Goal: Transaction & Acquisition: Purchase product/service

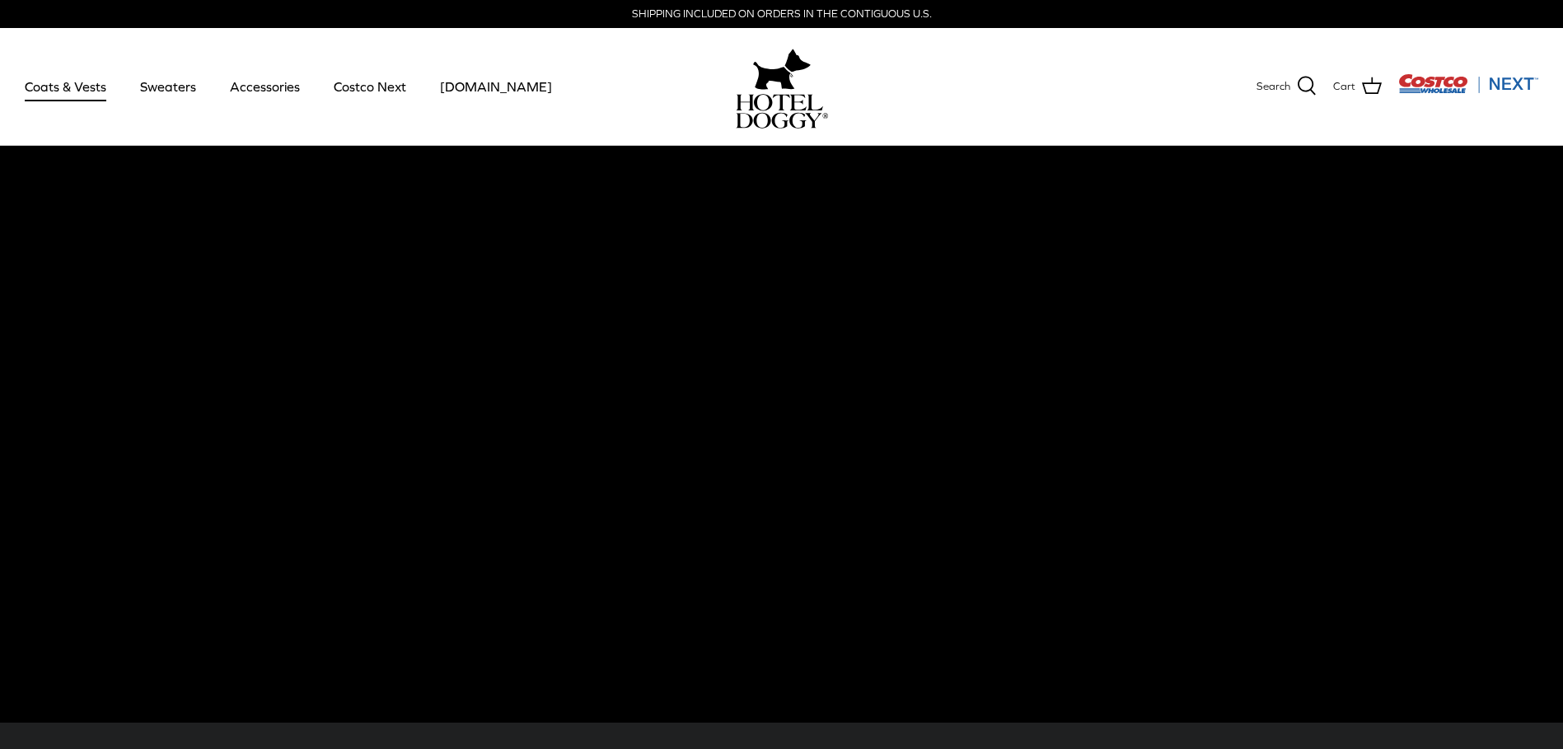
click at [65, 88] on link "Coats & Vests" at bounding box center [65, 87] width 111 height 56
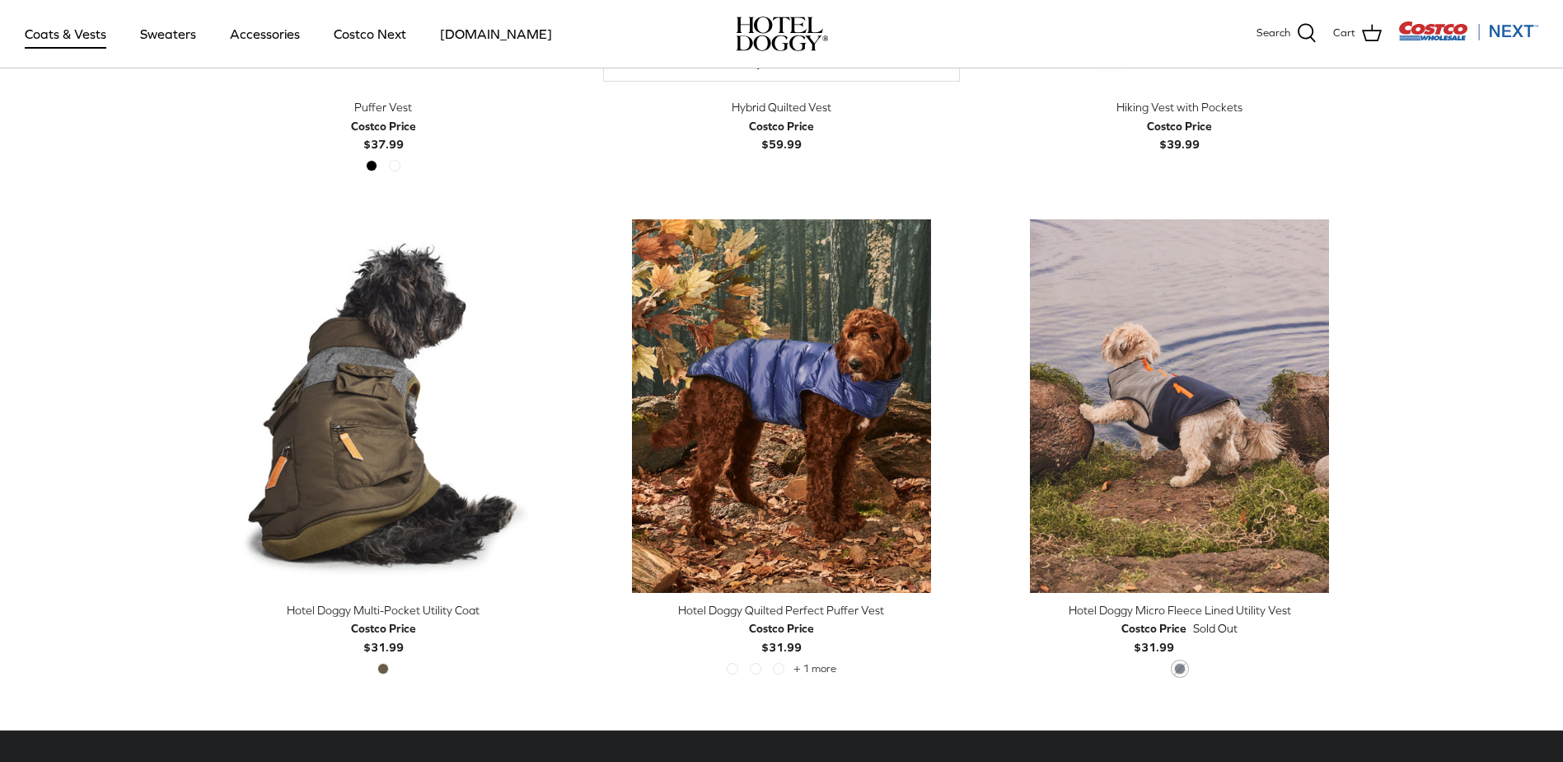
scroll to position [3379, 0]
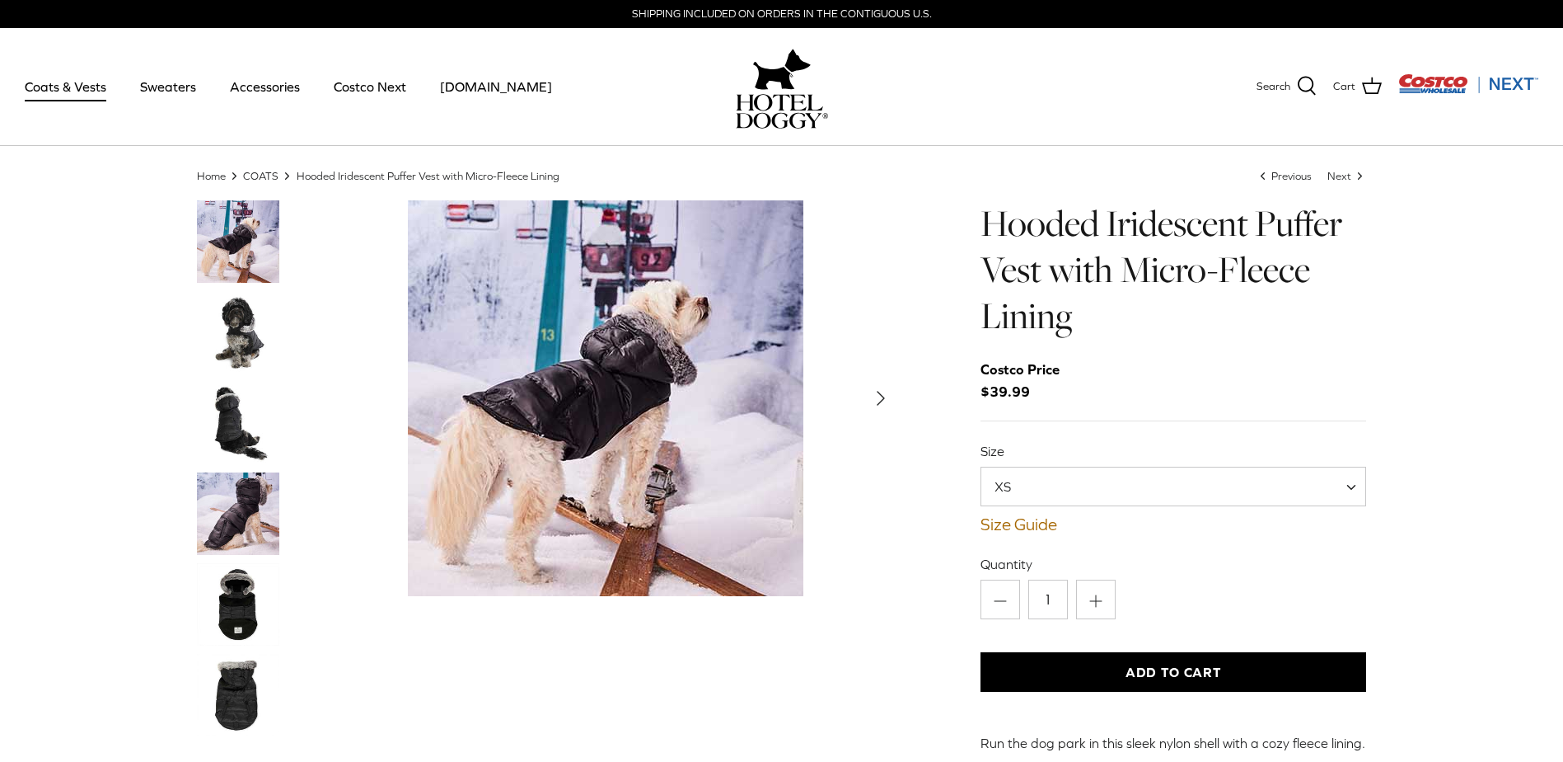
click at [250, 327] on img "Thumbnail Link" at bounding box center [238, 332] width 82 height 82
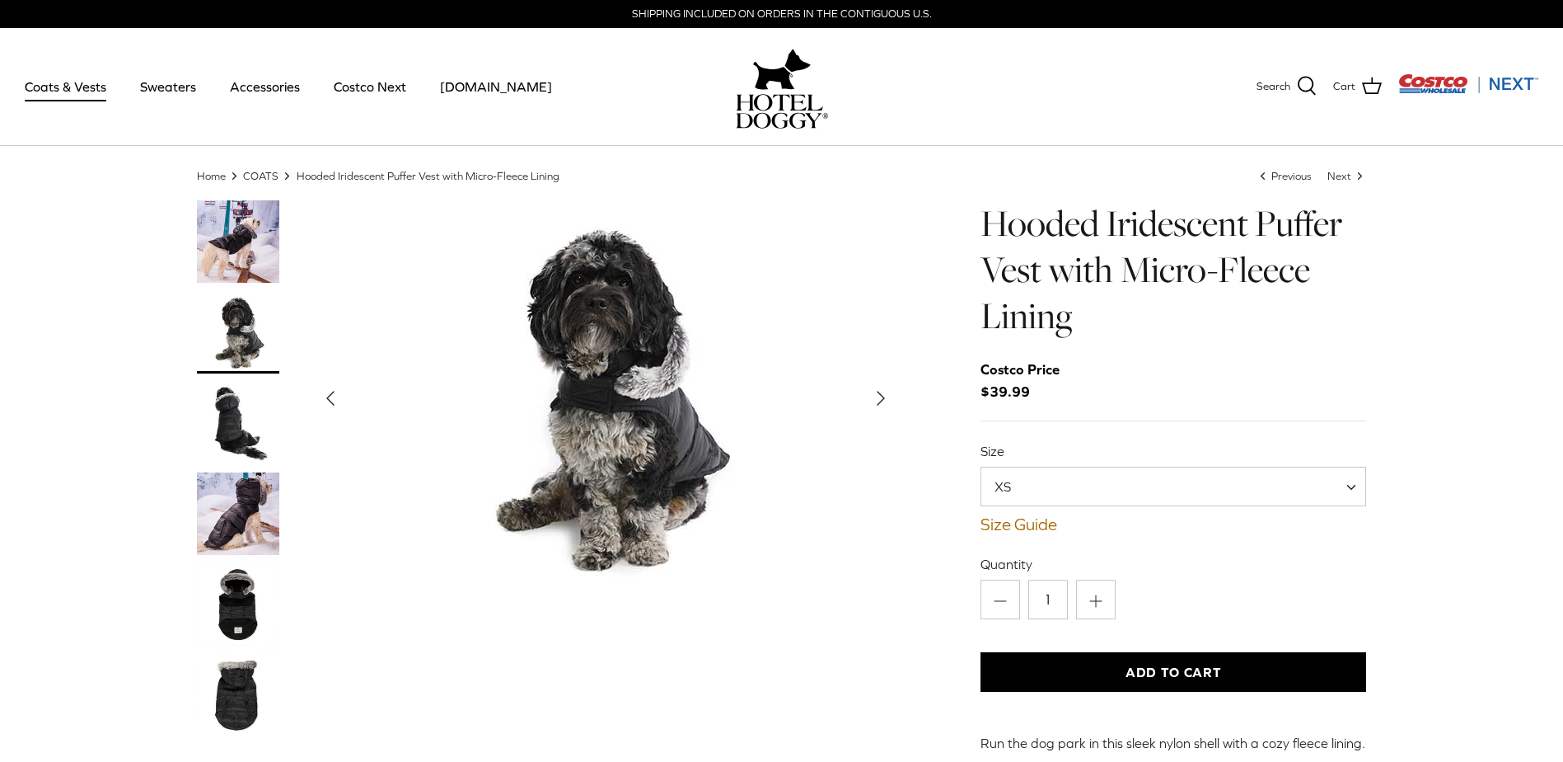
click at [241, 452] on img "Thumbnail Link" at bounding box center [238, 423] width 82 height 82
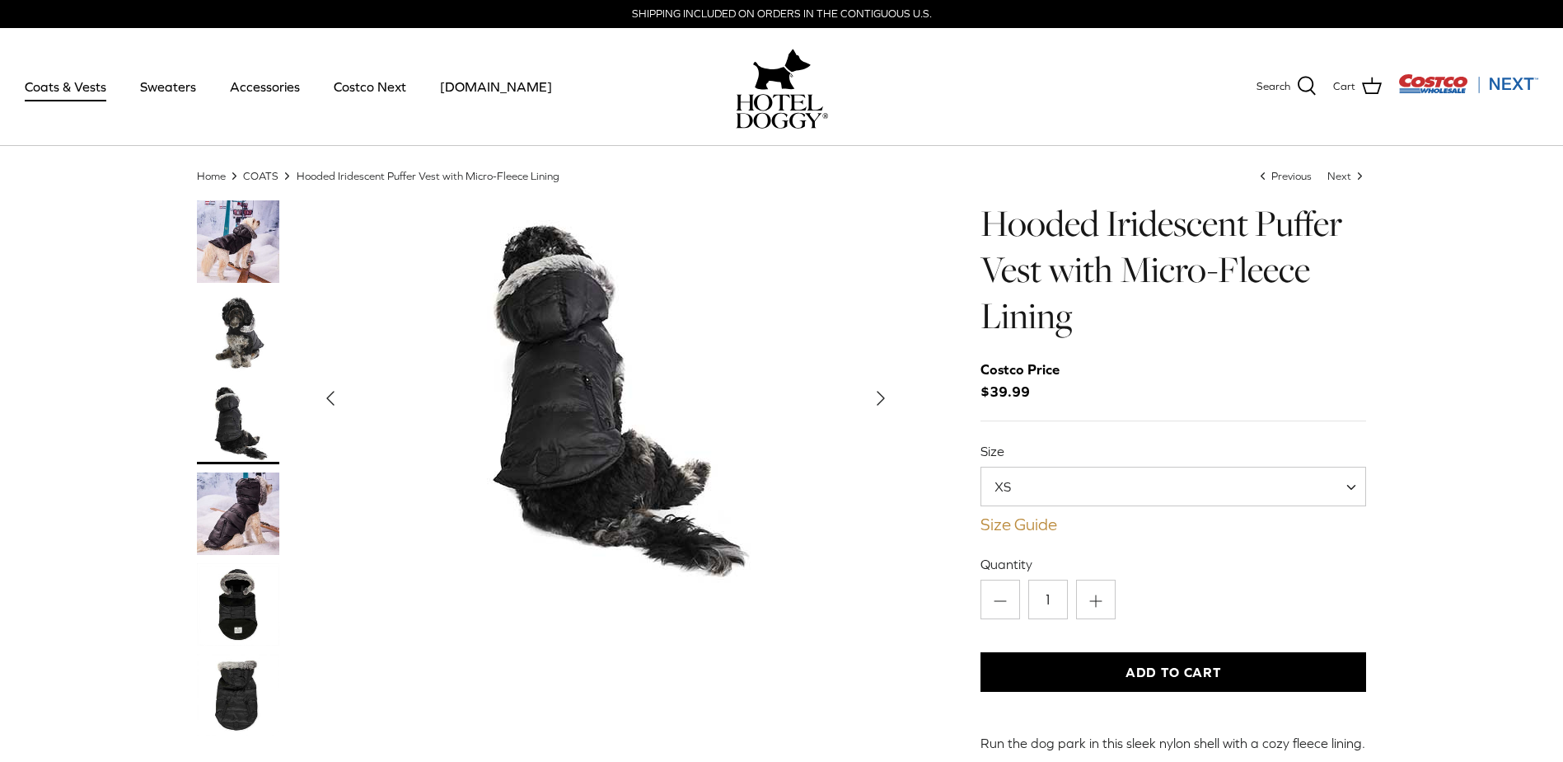
click at [1023, 520] on link "Size Guide" at bounding box center [1174, 524] width 387 height 20
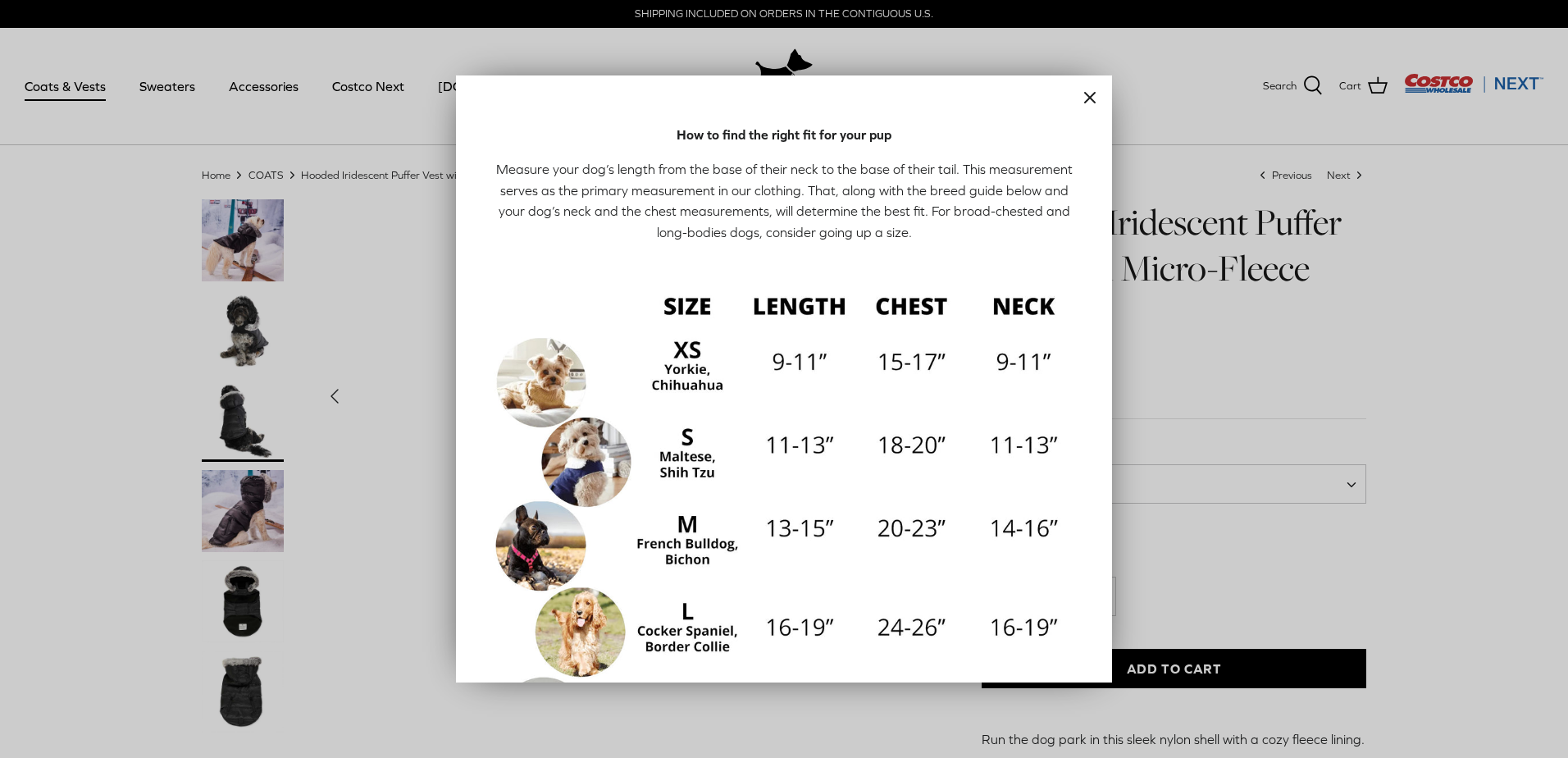
click at [681, 383] on img at bounding box center [783, 572] width 590 height 590
drag, startPoint x: 681, startPoint y: 452, endPoint x: 676, endPoint y: 467, distance: 15.8
click at [681, 453] on img at bounding box center [783, 572] width 590 height 590
click at [673, 470] on img at bounding box center [783, 572] width 590 height 590
click at [787, 446] on img at bounding box center [783, 572] width 590 height 590
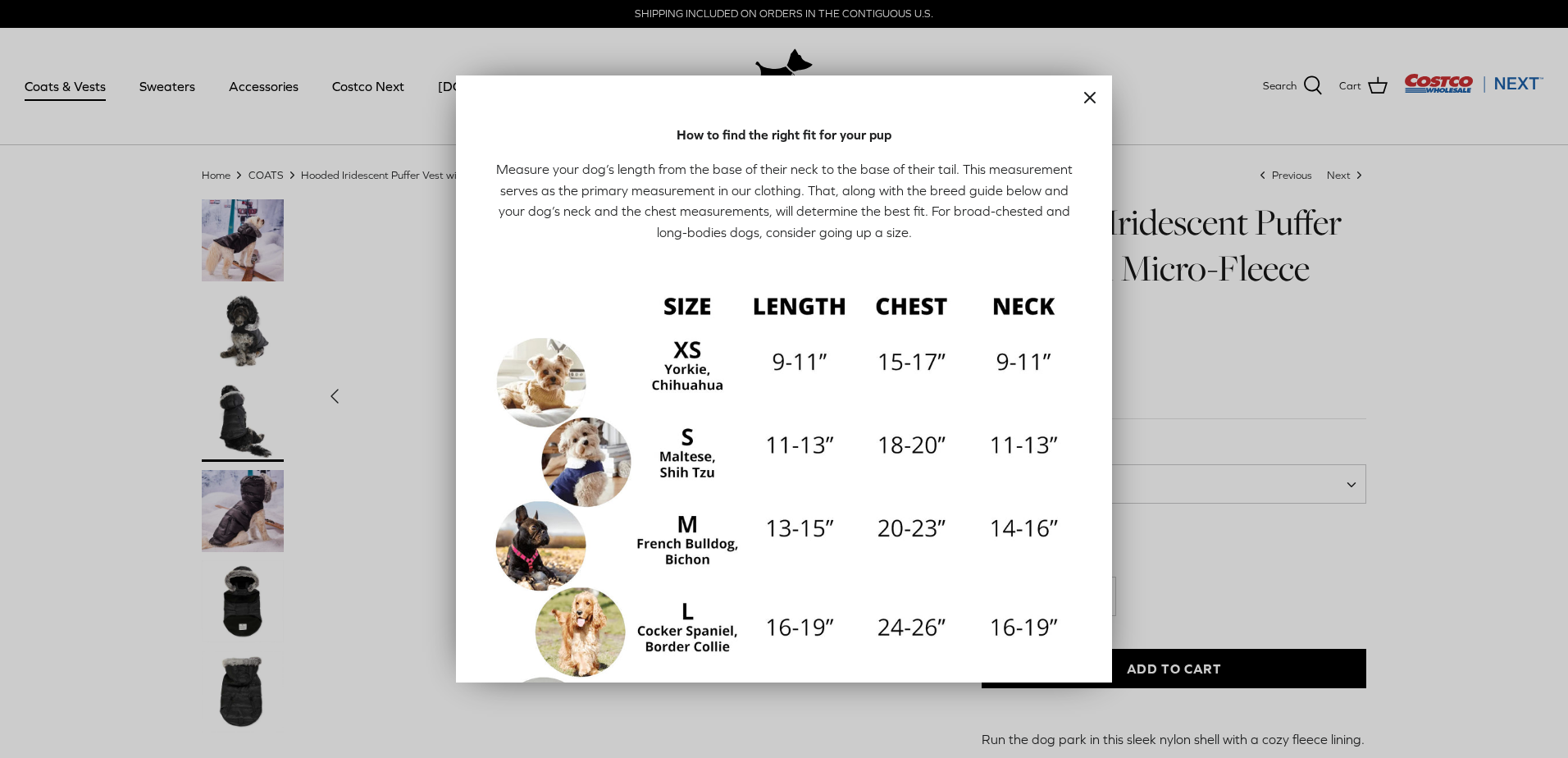
click at [914, 445] on img at bounding box center [783, 572] width 590 height 590
click at [1045, 441] on img at bounding box center [783, 572] width 590 height 590
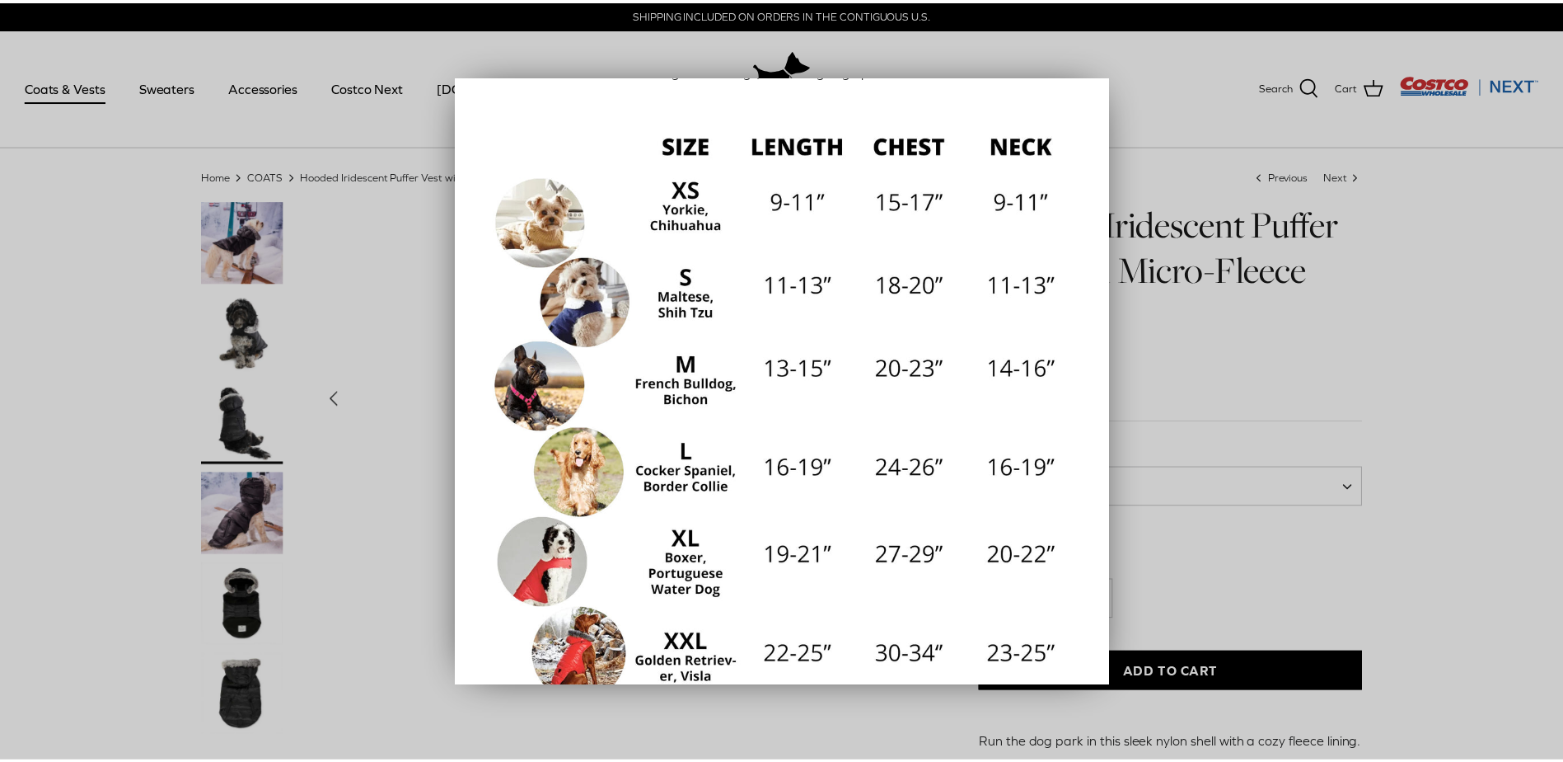
scroll to position [165, 0]
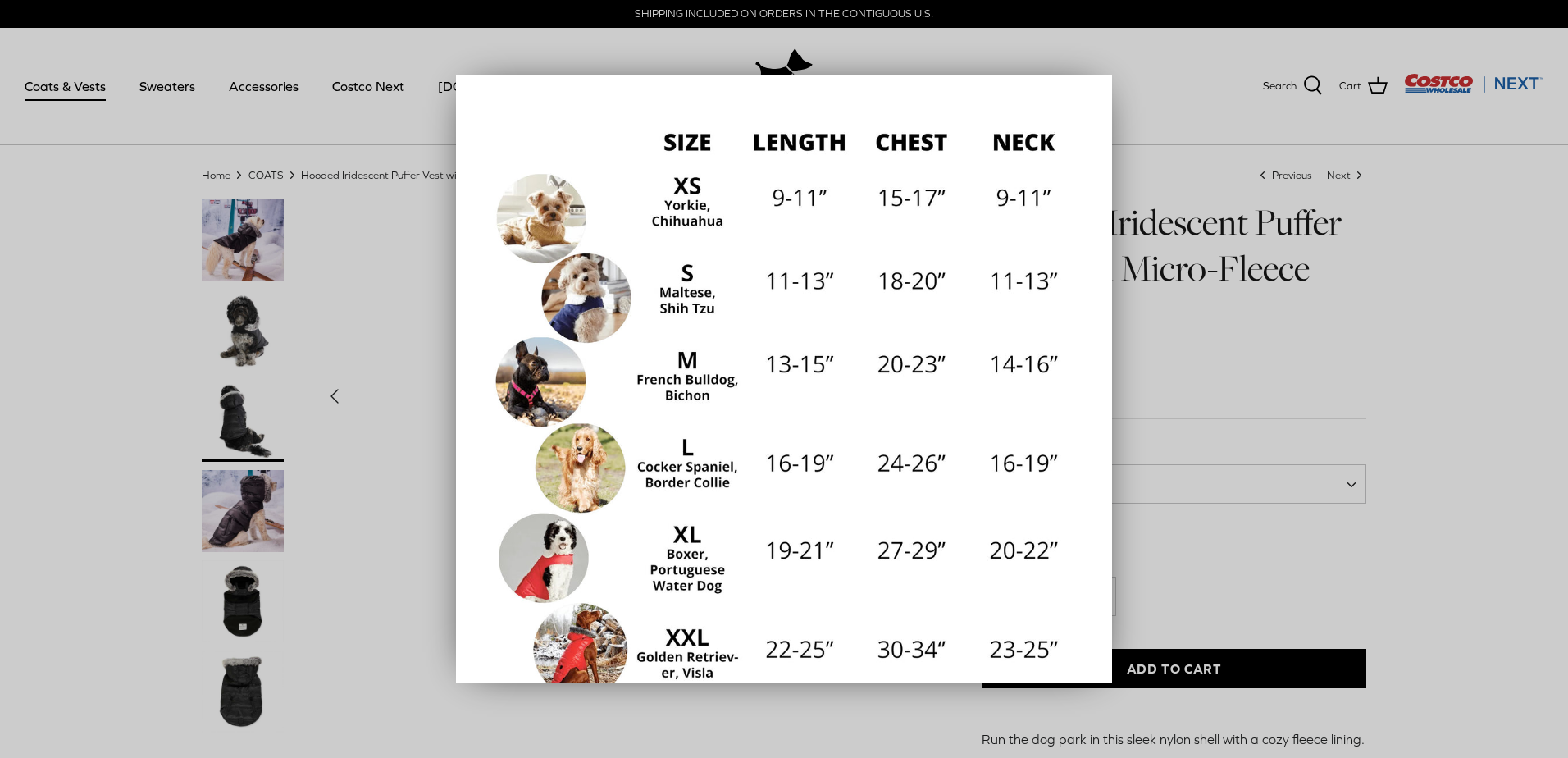
click at [1340, 347] on div at bounding box center [784, 379] width 1568 height 758
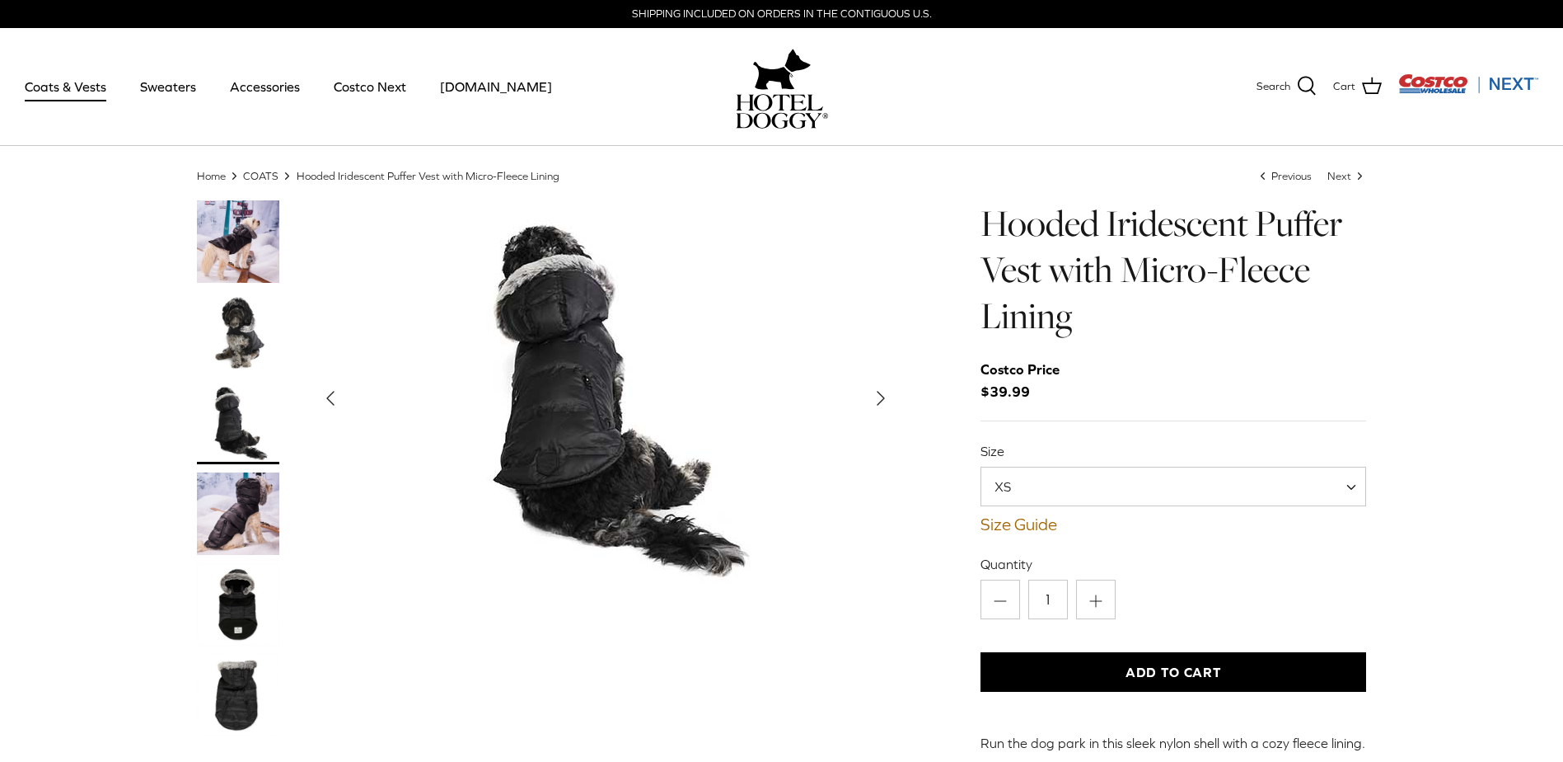
click at [1050, 508] on div "Size XS S M L XL XXL XS Size Guide How to find the right fit for your pup" at bounding box center [1174, 488] width 387 height 92
click at [1048, 497] on span "XS" at bounding box center [1174, 486] width 387 height 40
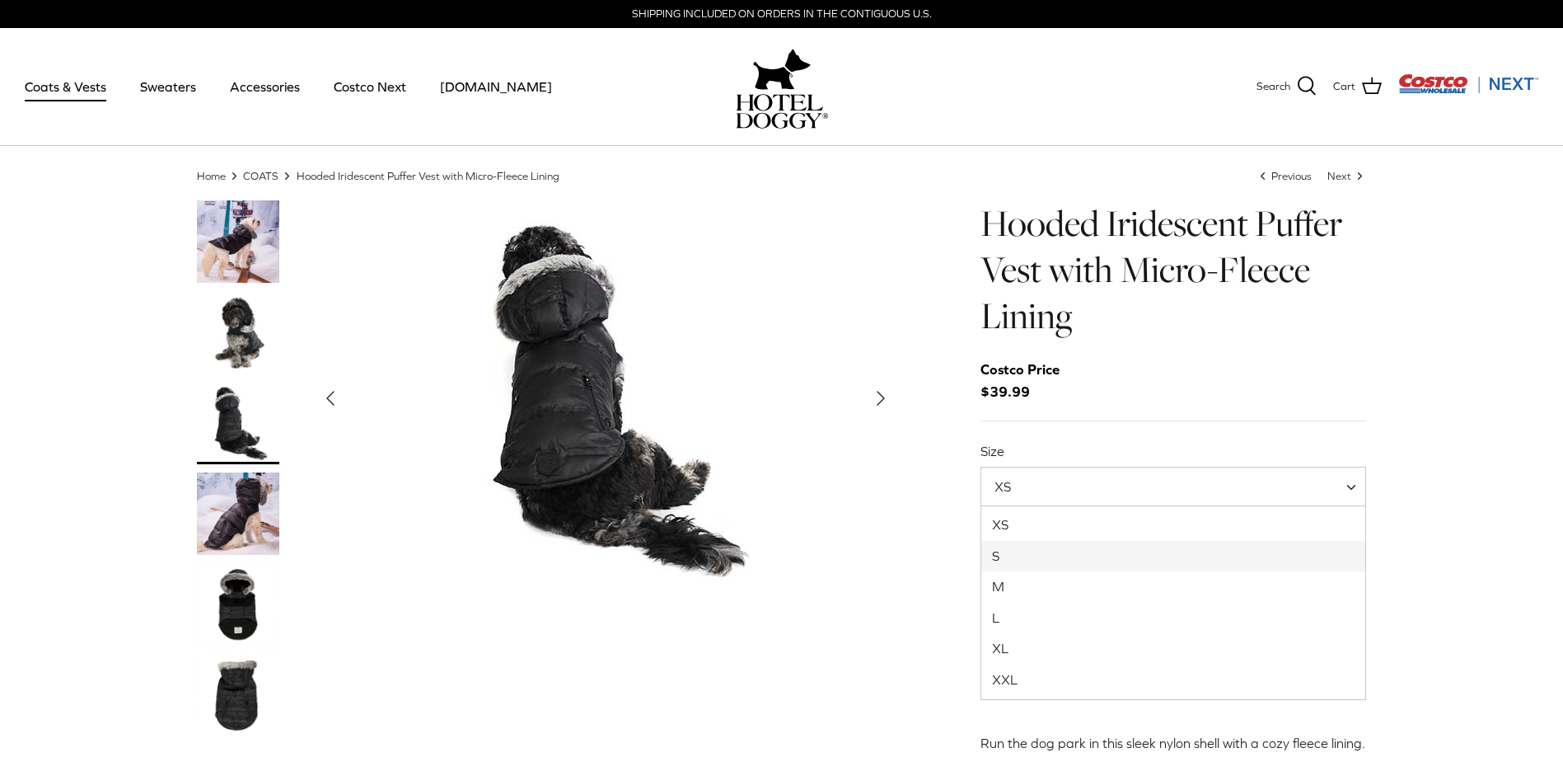
select select "S"
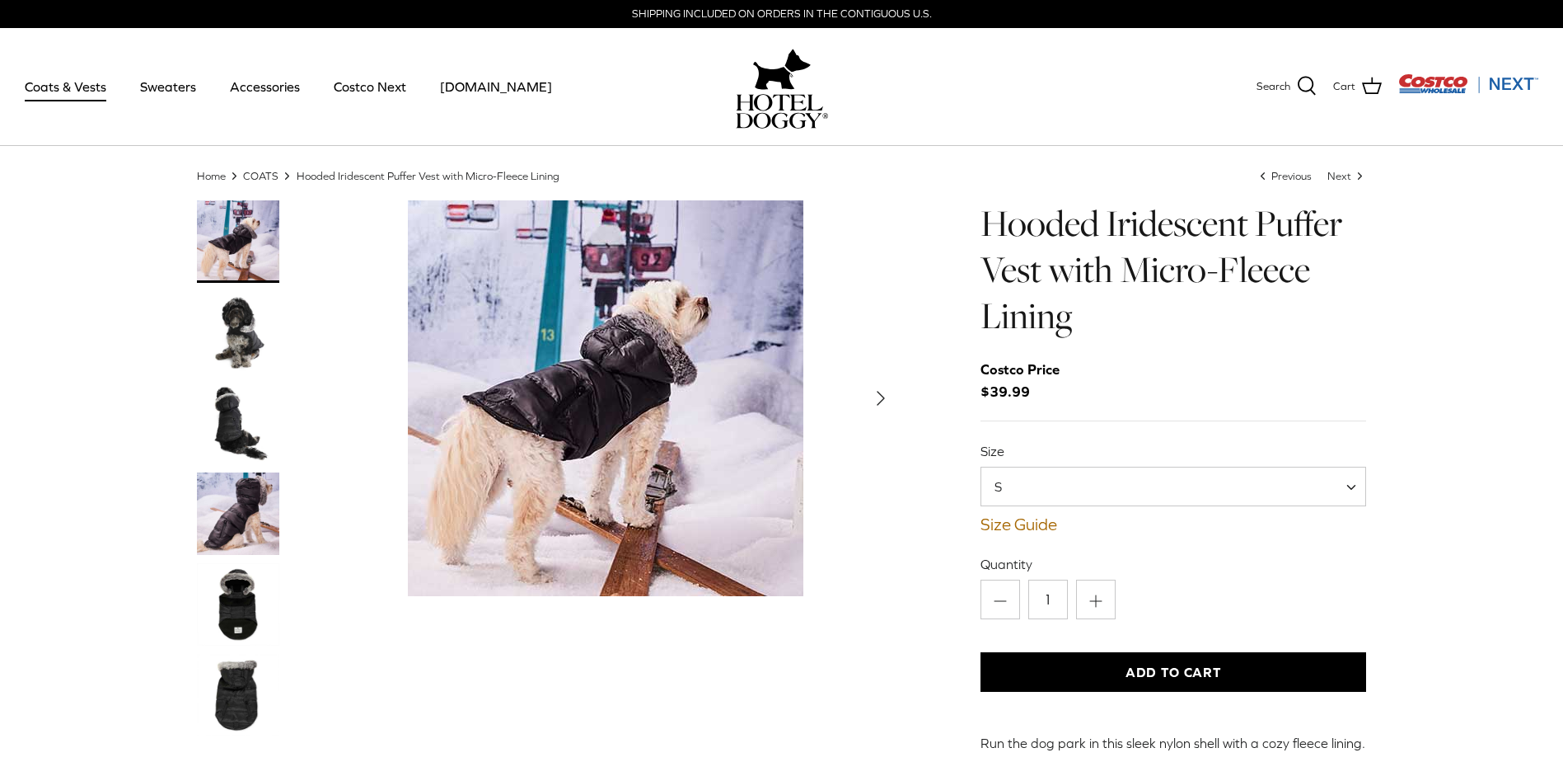
click at [1171, 333] on h1 "Hooded Iridescent Puffer Vest with Micro-Fleece Lining" at bounding box center [1174, 269] width 387 height 139
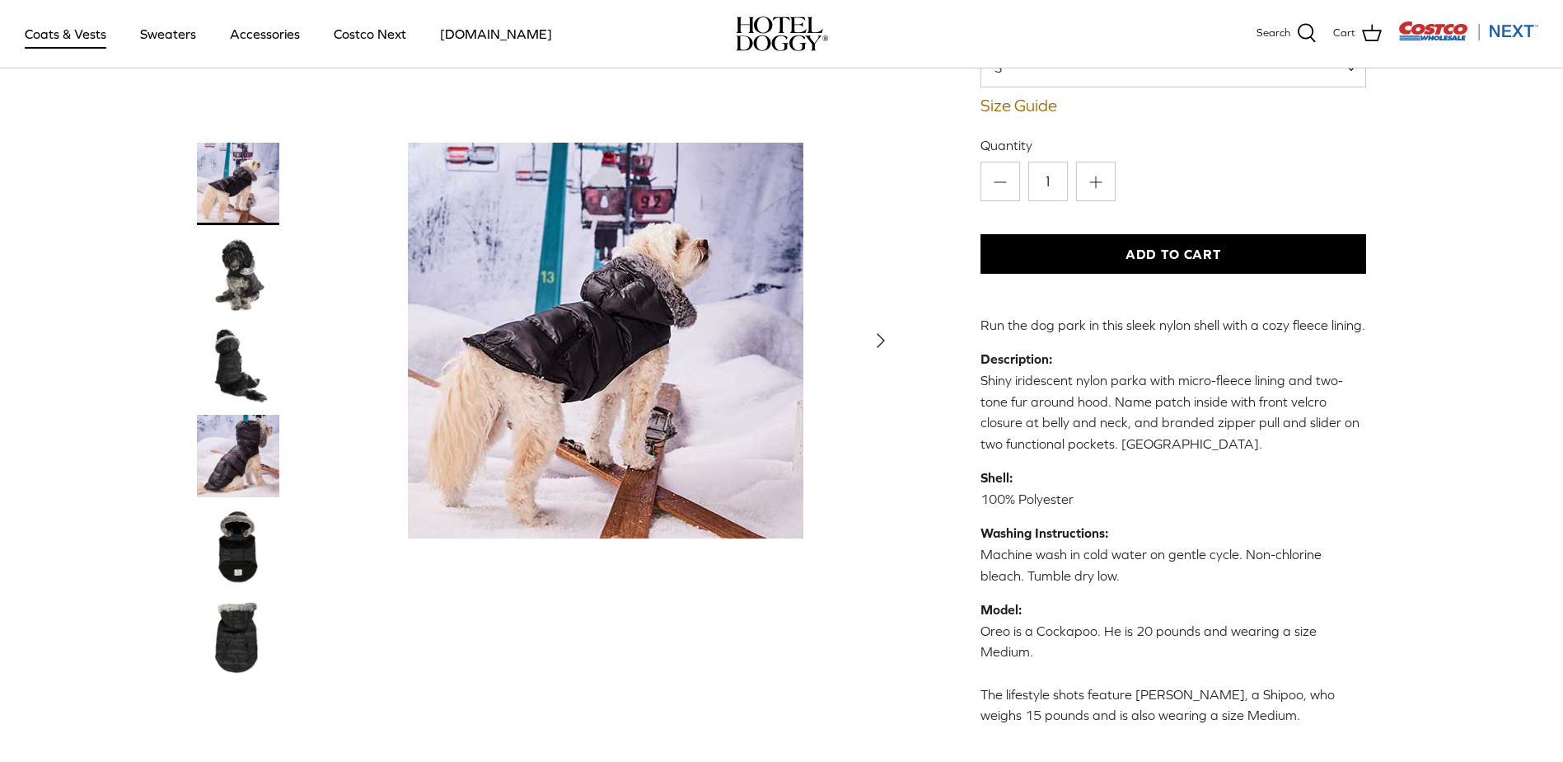
scroll to position [412, 0]
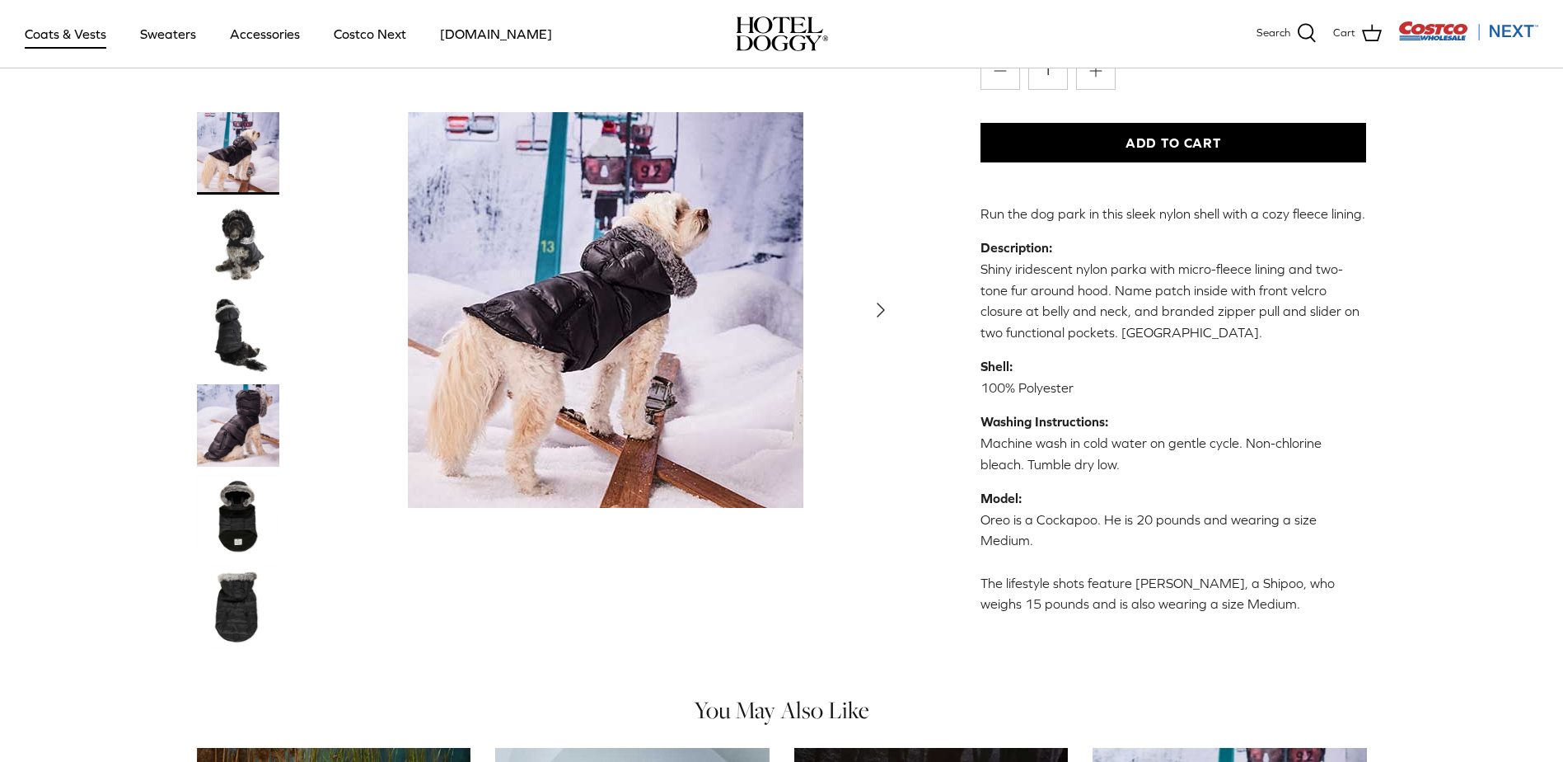
click at [1282, 435] on p "Washing Instructions: Machine wash in cold water on gentle cycle. Non-chlorine …" at bounding box center [1174, 442] width 387 height 63
click at [232, 395] on img "Thumbnail Link" at bounding box center [238, 425] width 82 height 82
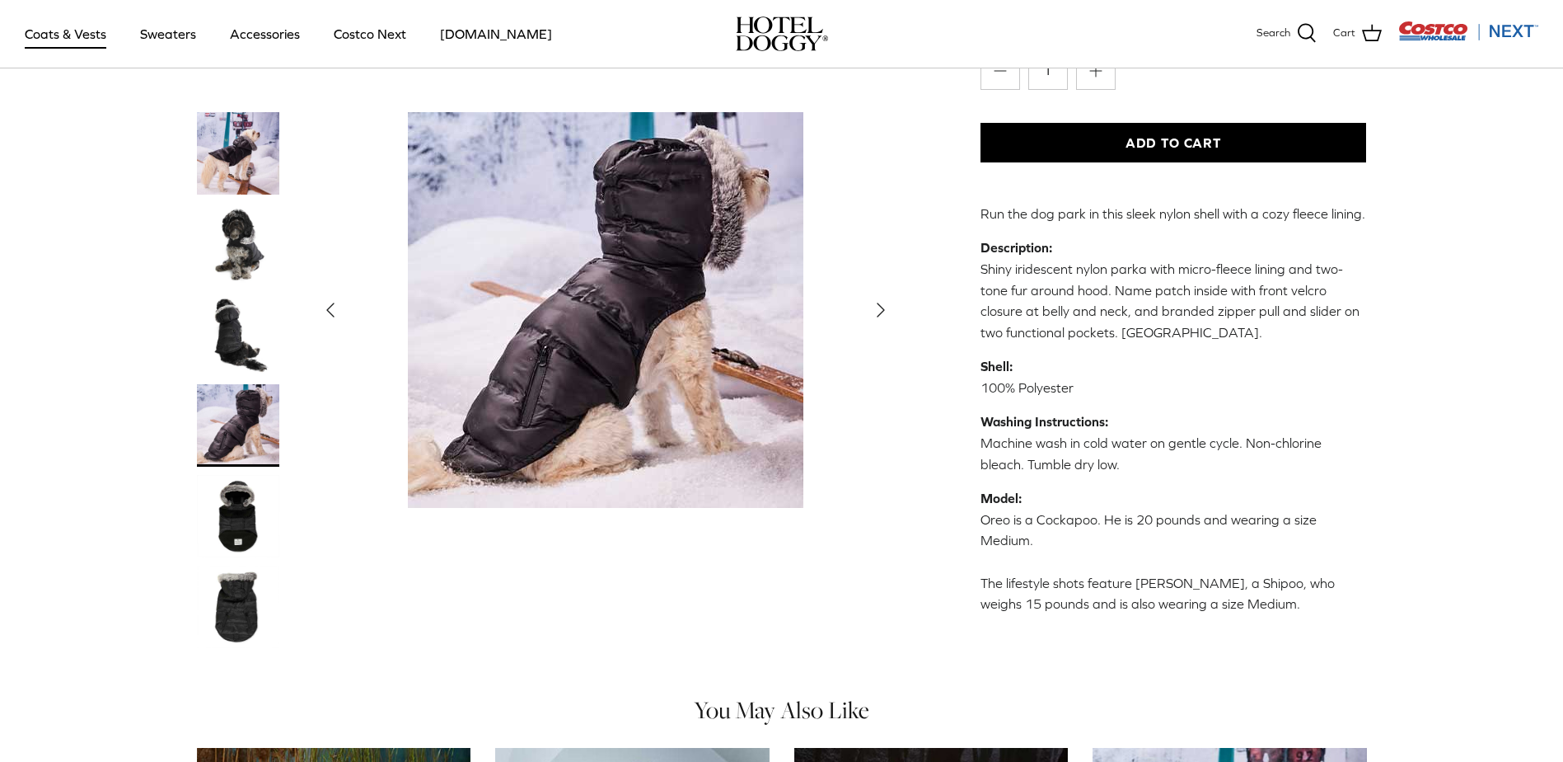
click at [243, 222] on img "Thumbnail Link" at bounding box center [238, 244] width 82 height 82
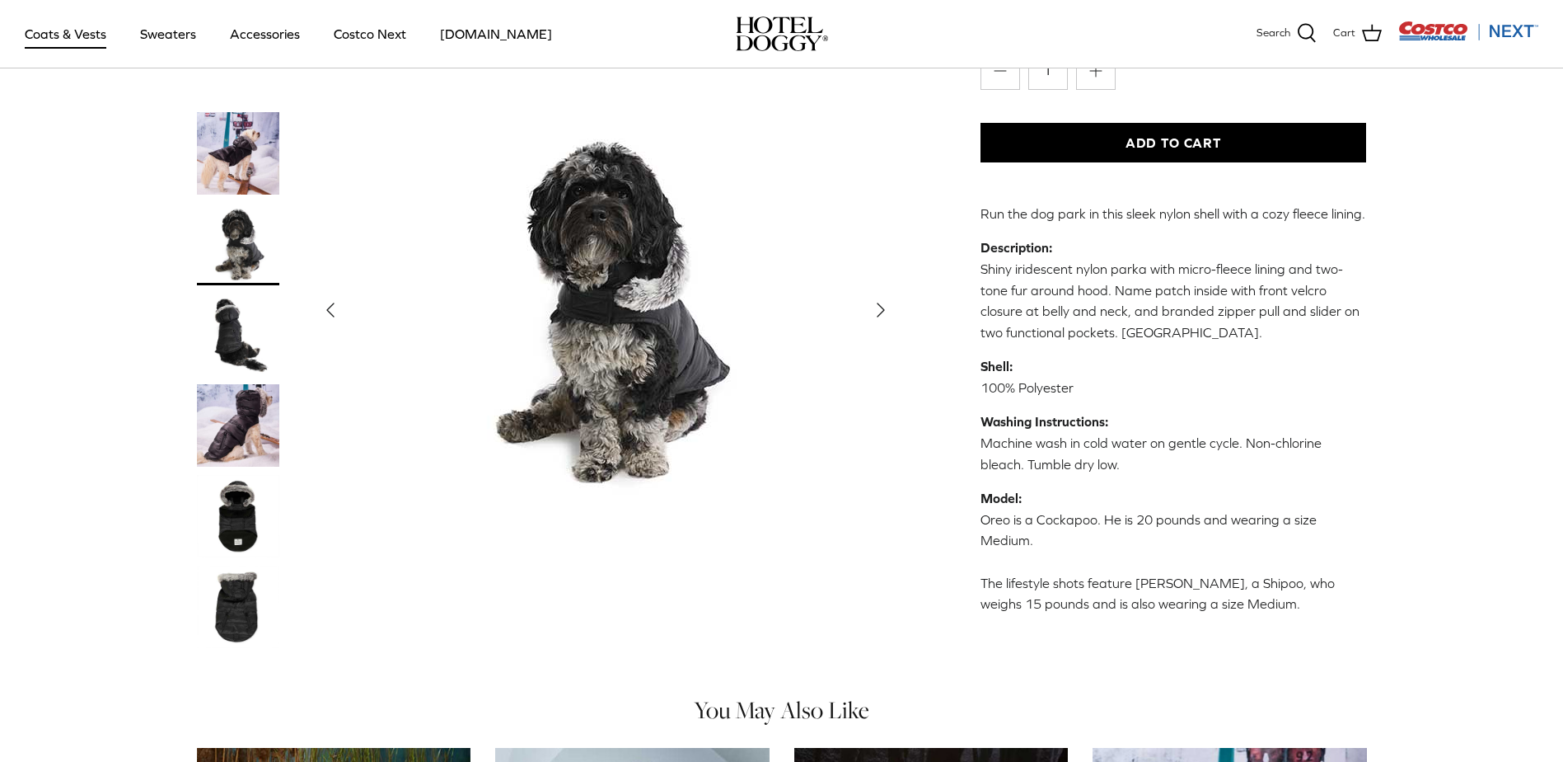
click at [232, 293] on img "Thumbnail Link" at bounding box center [238, 334] width 82 height 82
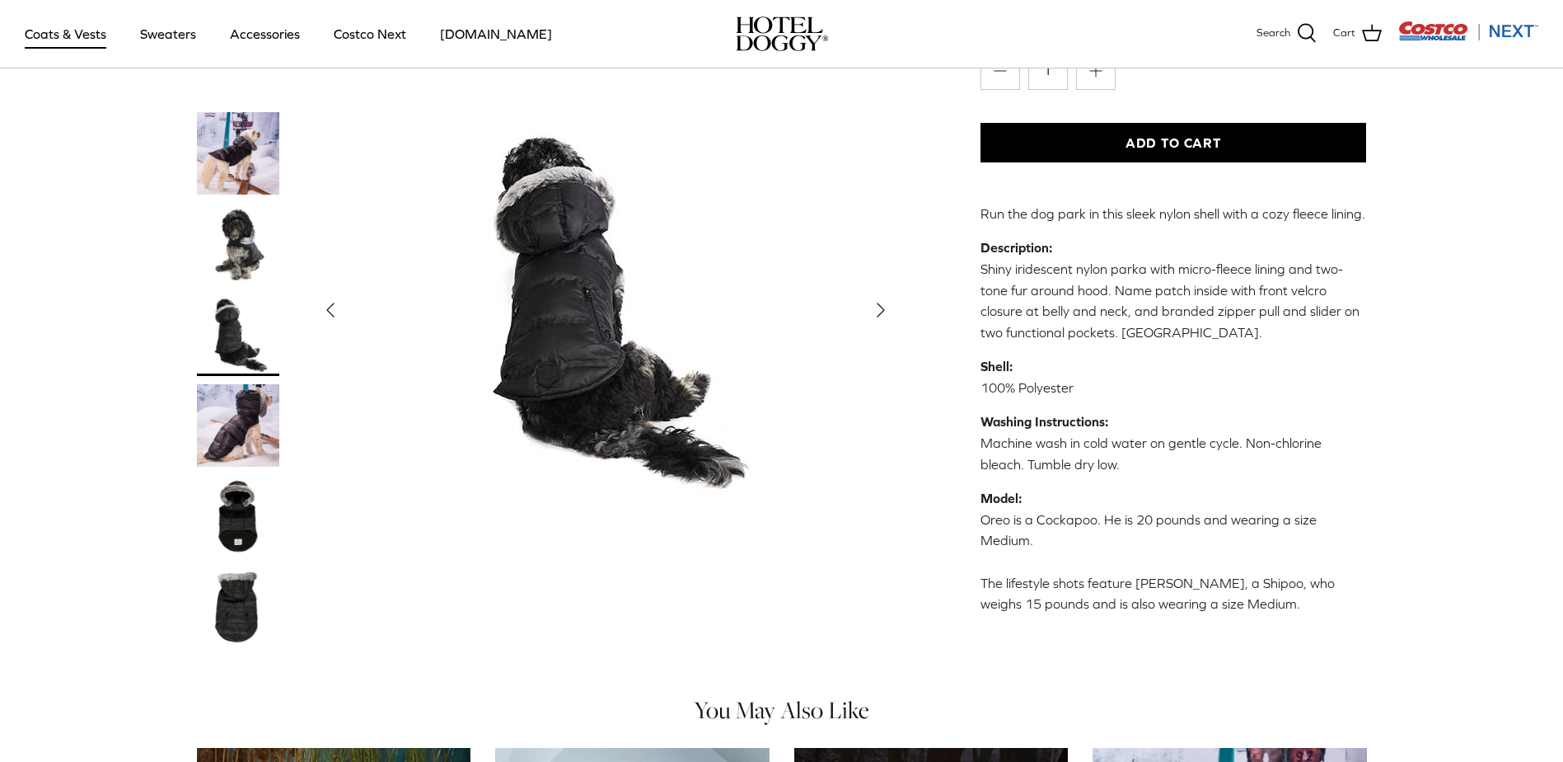
click at [233, 384] on img "Thumbnail Link" at bounding box center [238, 425] width 82 height 82
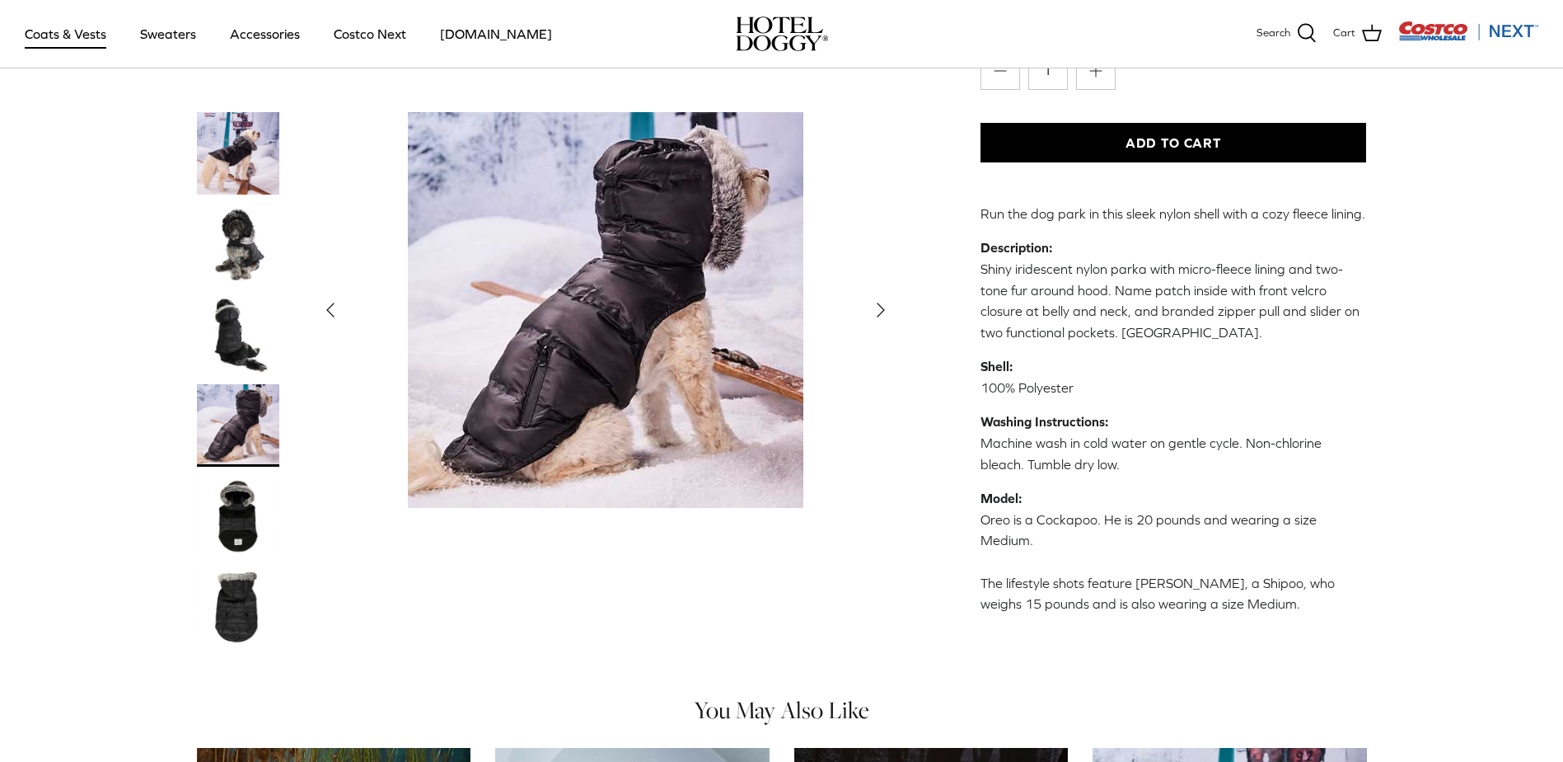
click at [238, 498] on img "Thumbnail Link" at bounding box center [238, 516] width 82 height 82
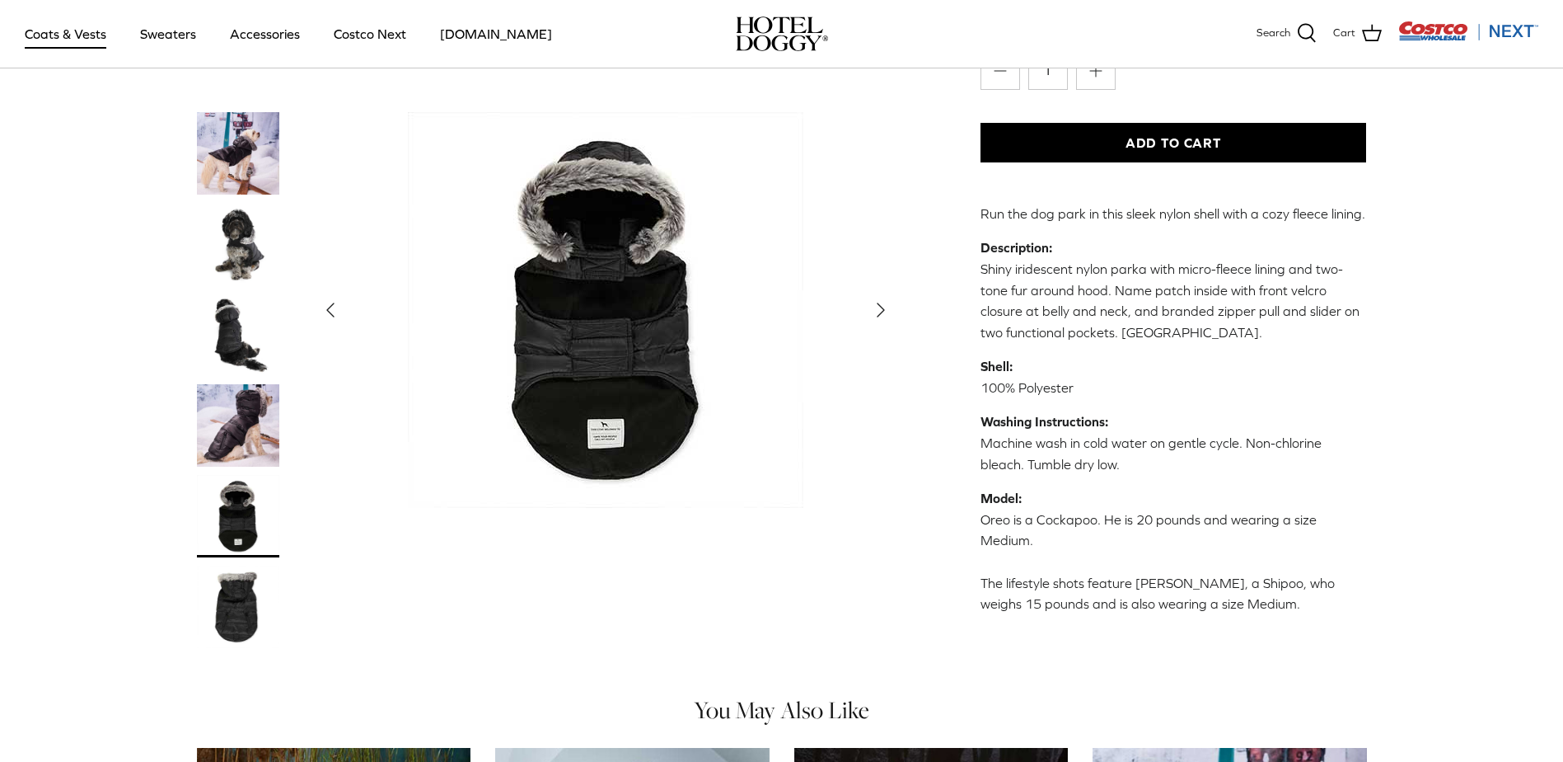
click at [233, 569] on img "Thumbnail Link" at bounding box center [238, 606] width 82 height 82
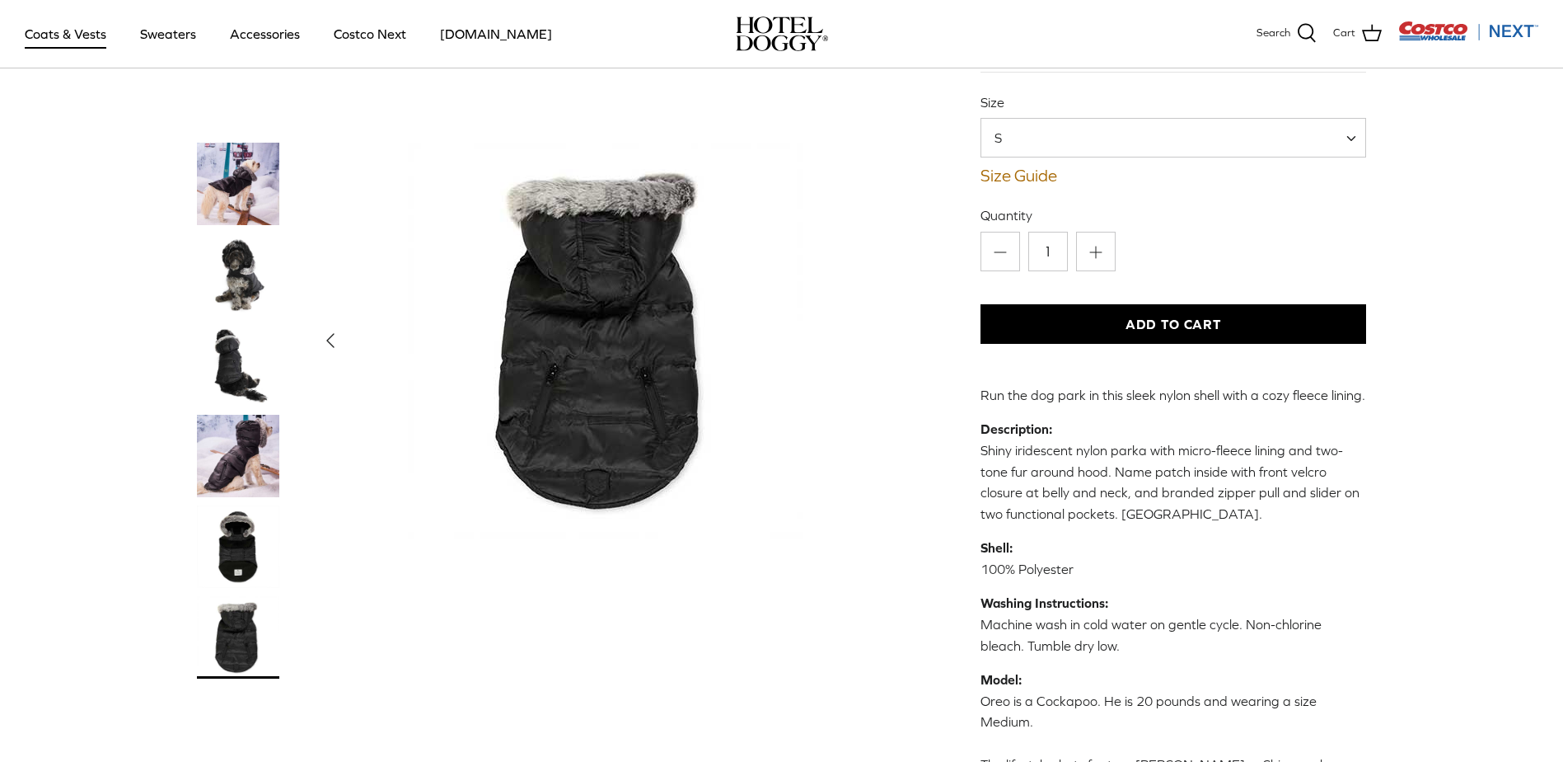
scroll to position [165, 0]
